Goal: Book appointment/travel/reservation

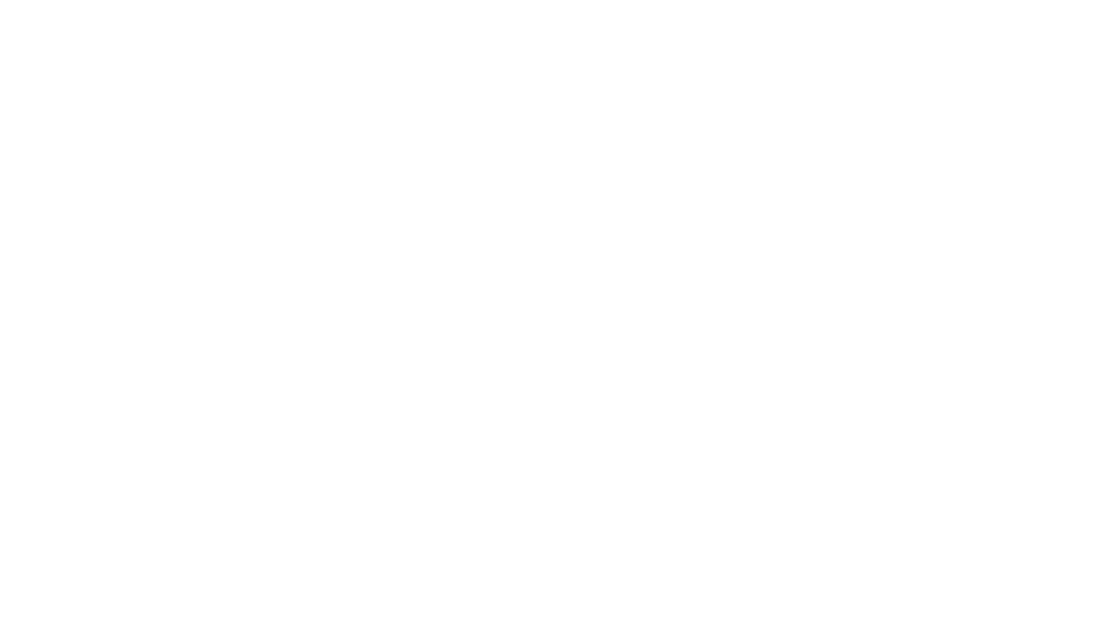
select select "**"
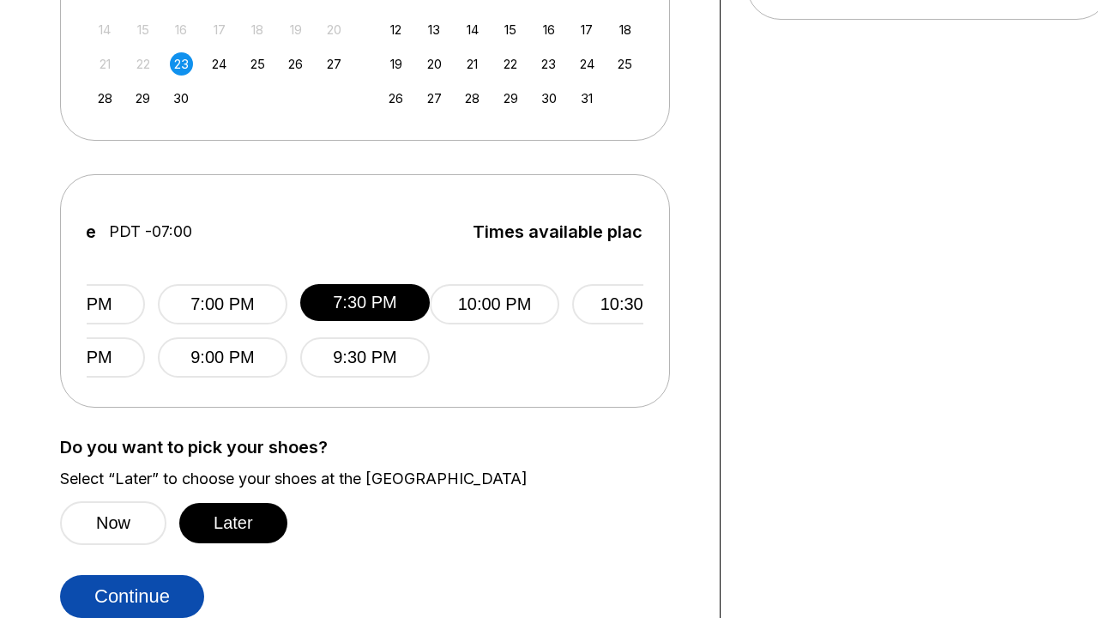
click at [136, 596] on button "Continue" at bounding box center [132, 596] width 144 height 43
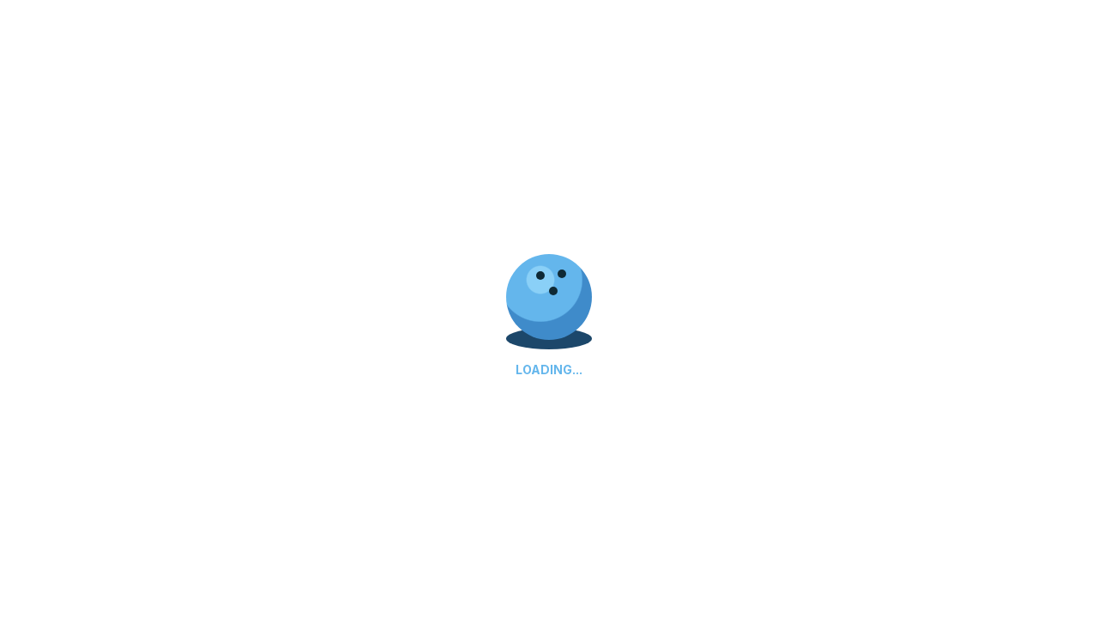
select select "**"
